Goal: Contribute content

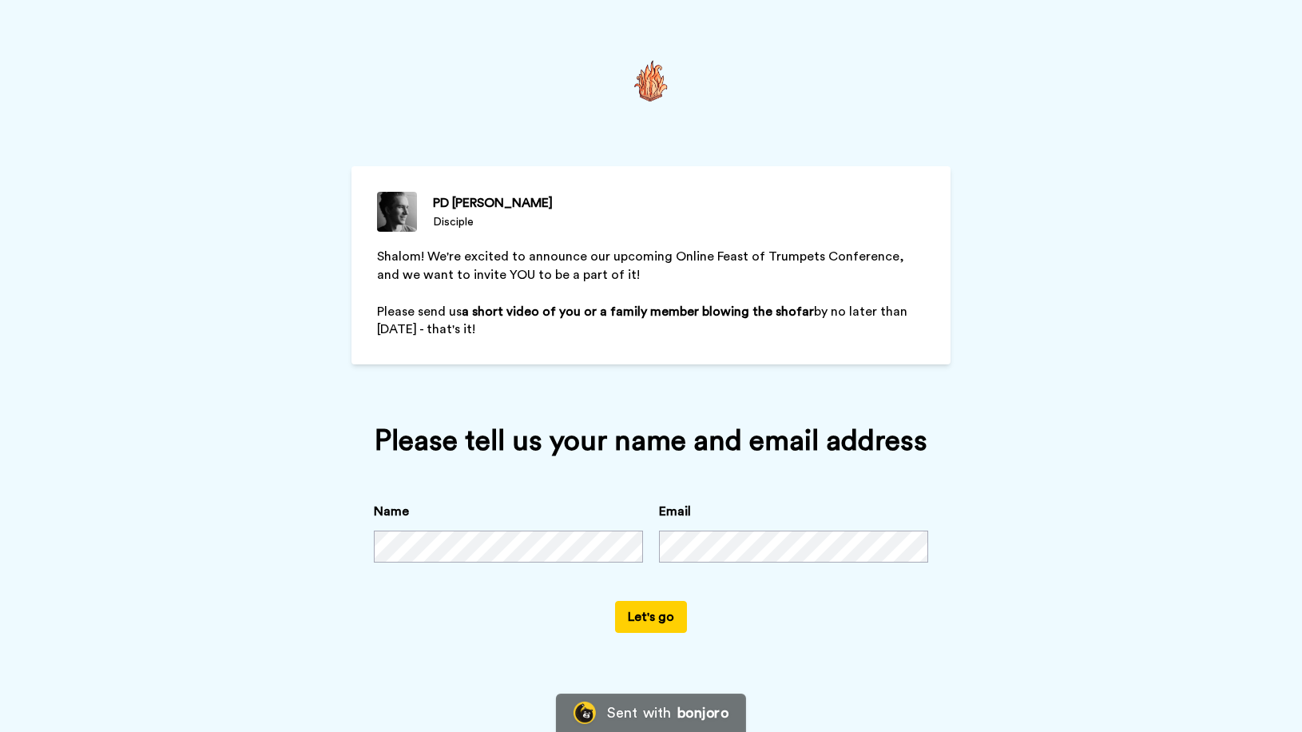
click at [664, 615] on button "Let's go" at bounding box center [651, 617] width 72 height 32
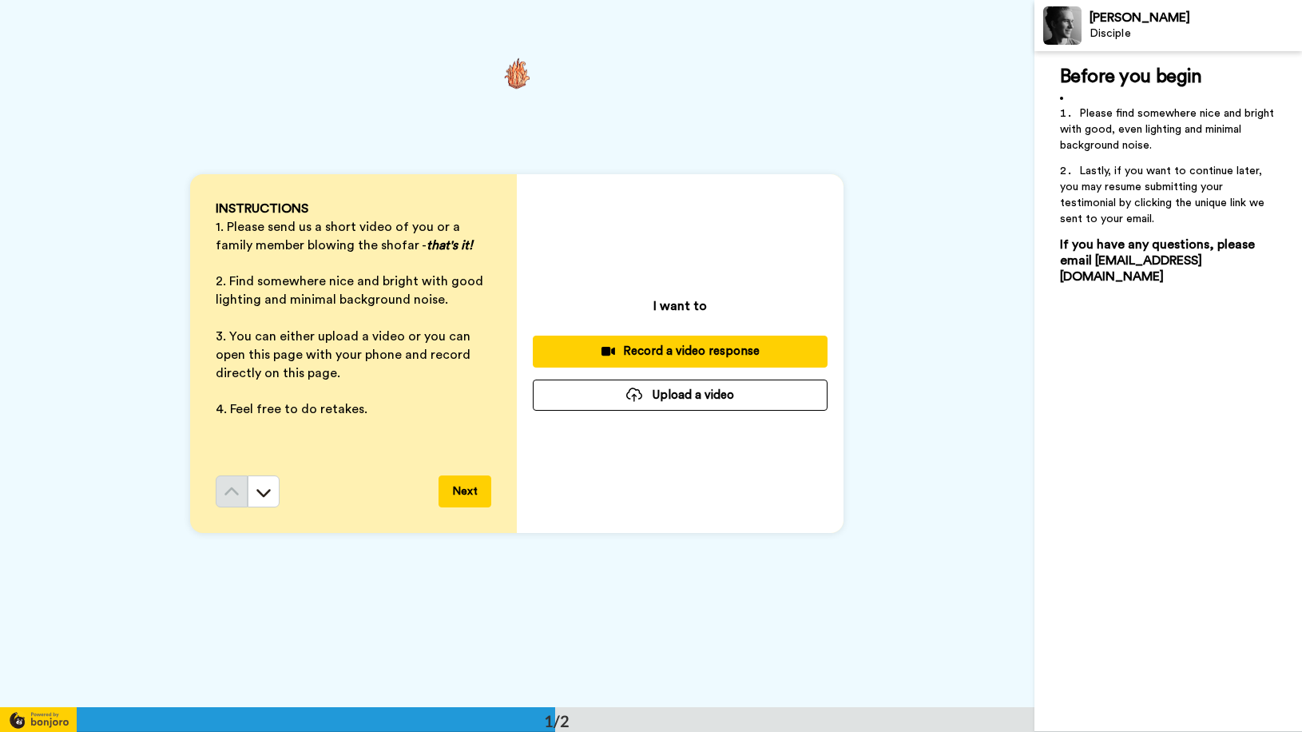
click at [737, 402] on button "Upload a video" at bounding box center [680, 394] width 295 height 31
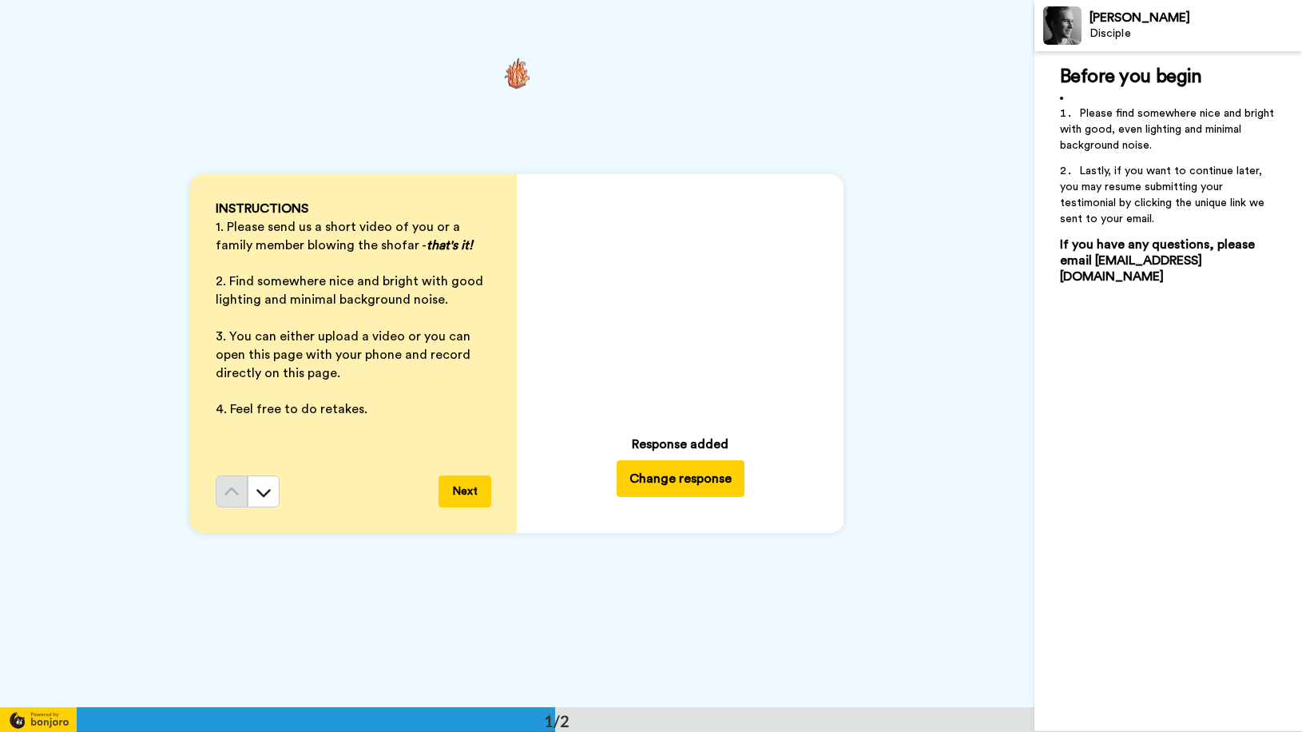
click at [466, 492] on button "Next" at bounding box center [465, 491] width 53 height 32
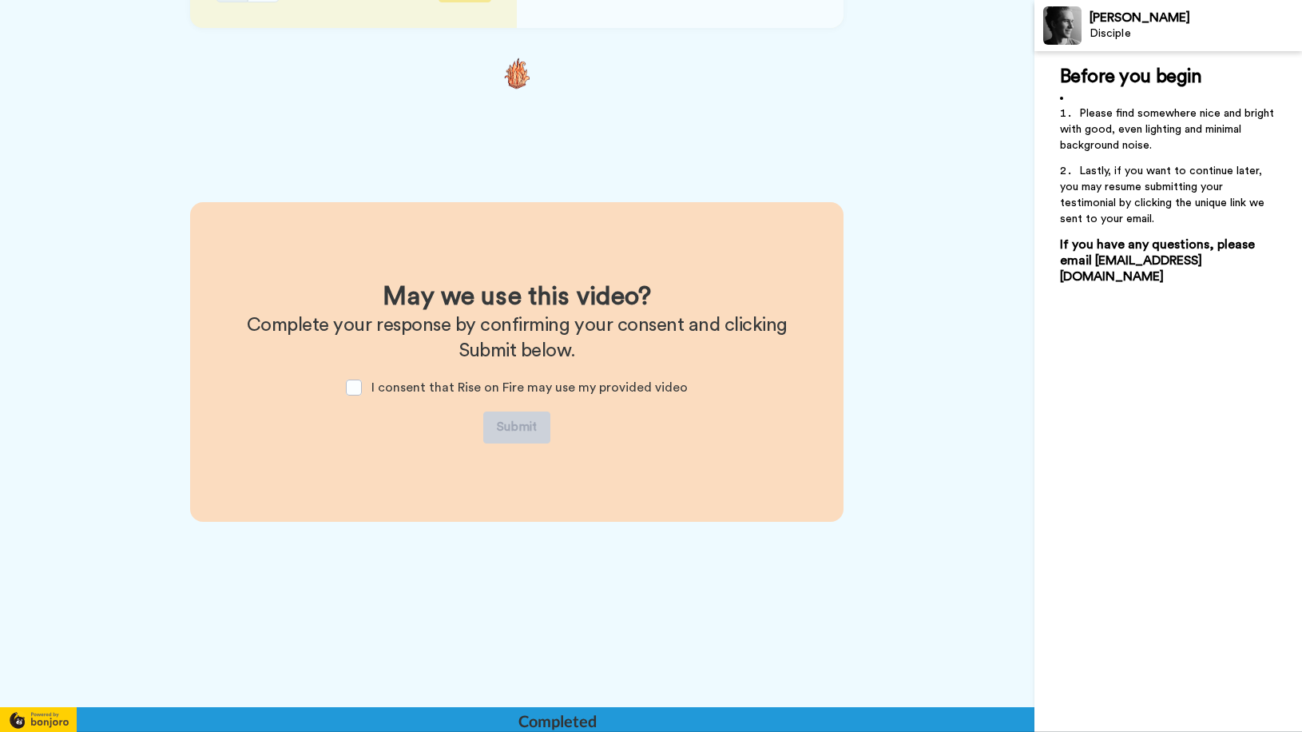
scroll to position [514, 0]
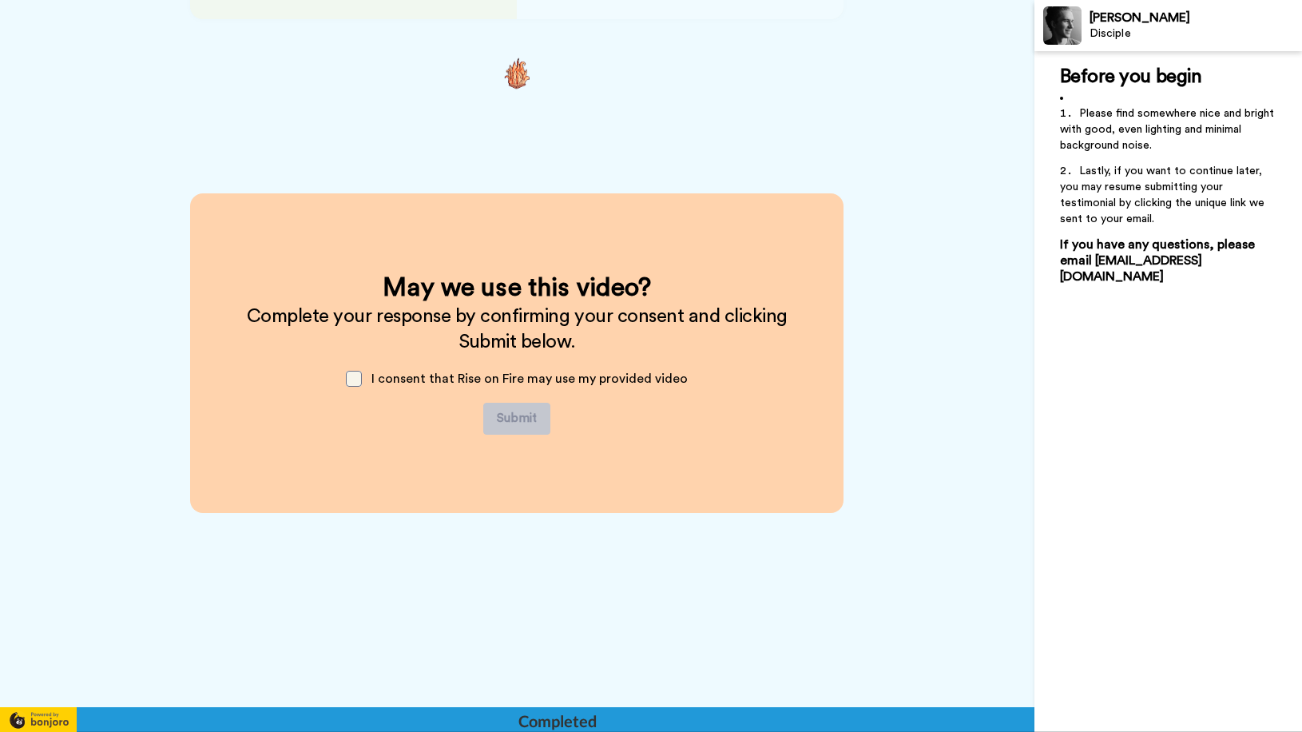
click at [355, 379] on span at bounding box center [354, 379] width 16 height 16
click at [507, 419] on button "Submit" at bounding box center [516, 419] width 67 height 32
